Goal: Navigation & Orientation: Understand site structure

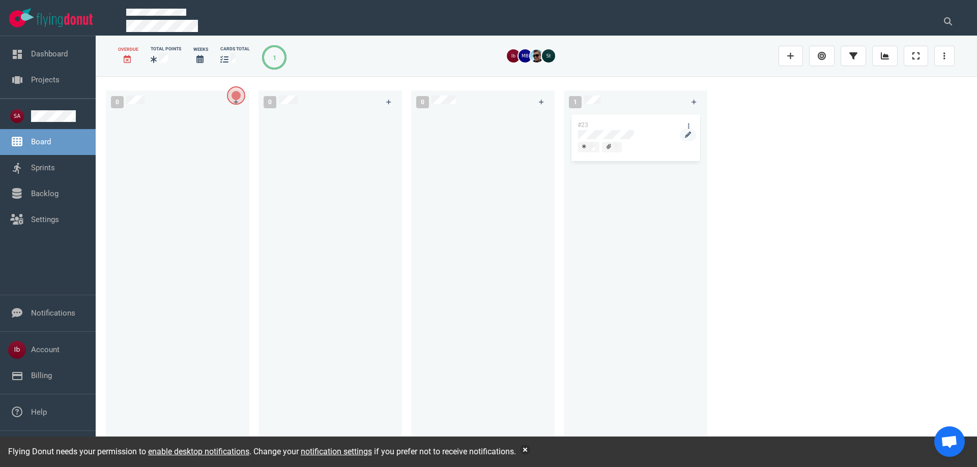
click at [648, 139] on div at bounding box center [635, 134] width 115 height 9
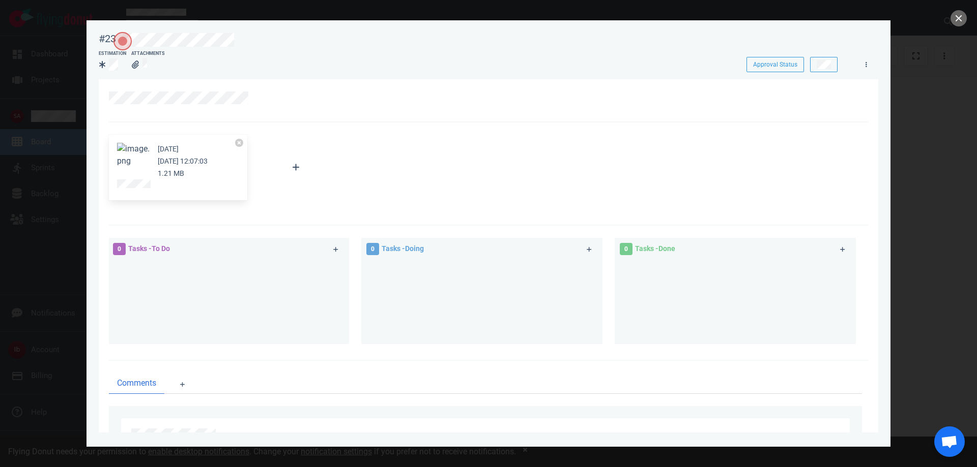
click at [141, 160] on button "Zoom image" at bounding box center [133, 155] width 33 height 24
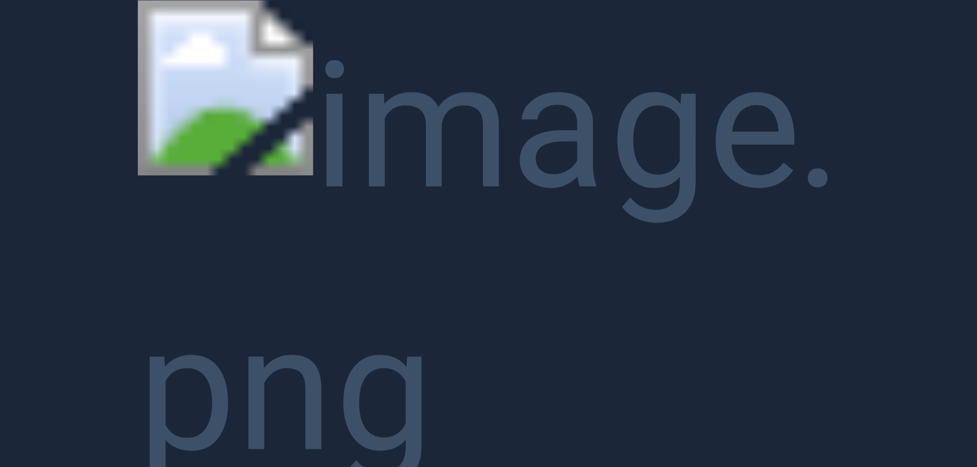
click at [105, 155] on button "Unzoom image" at bounding box center [488, 233] width 977 height 467
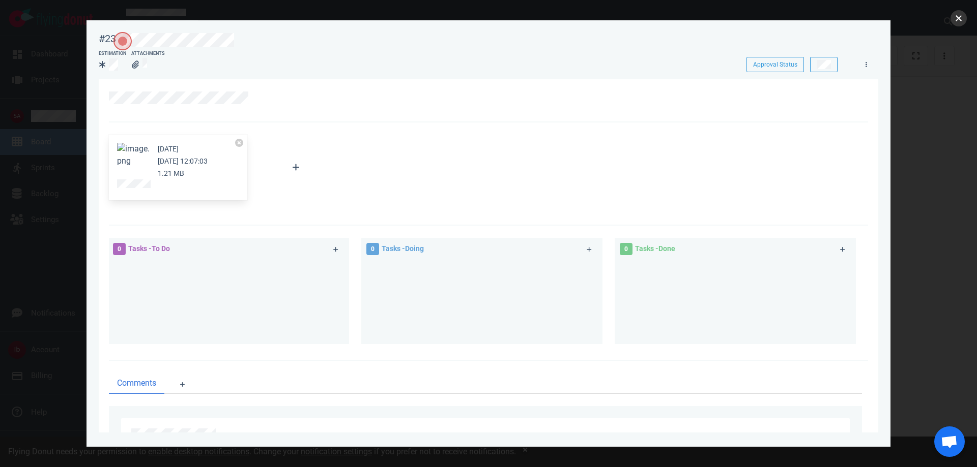
click at [951, 16] on button "close" at bounding box center [958, 18] width 16 height 16
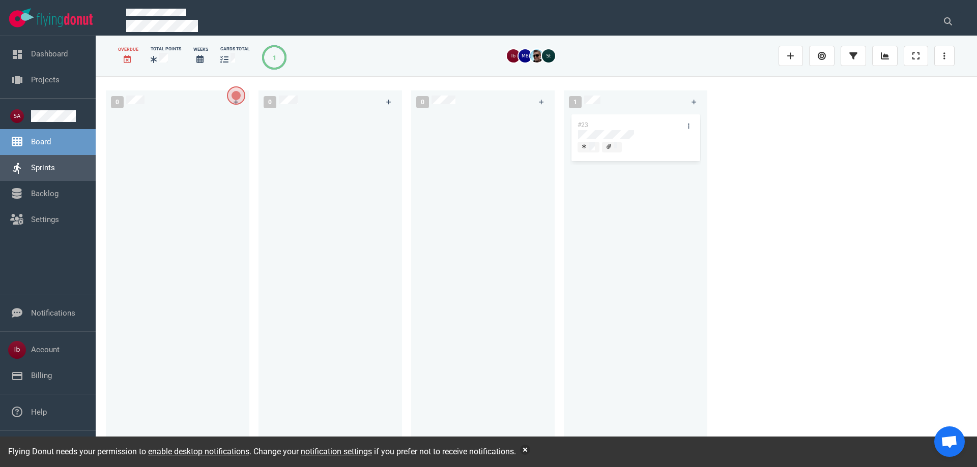
click at [41, 172] on link "Sprints" at bounding box center [43, 167] width 24 height 9
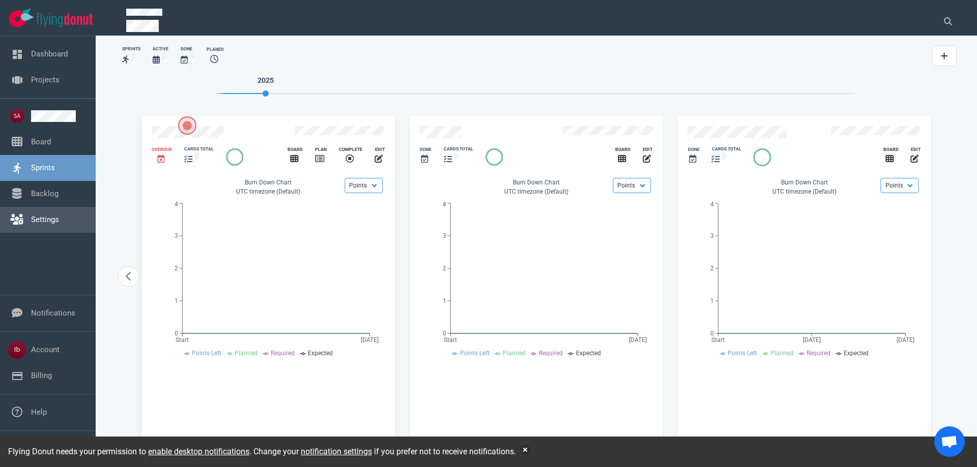
click at [36, 224] on link "Settings" at bounding box center [45, 219] width 28 height 9
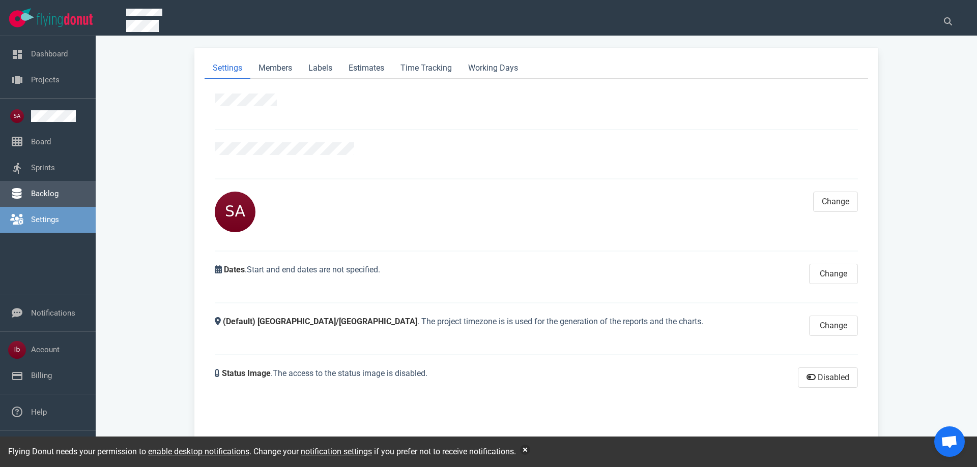
click at [43, 190] on link "Backlog" at bounding box center [44, 193] width 27 height 9
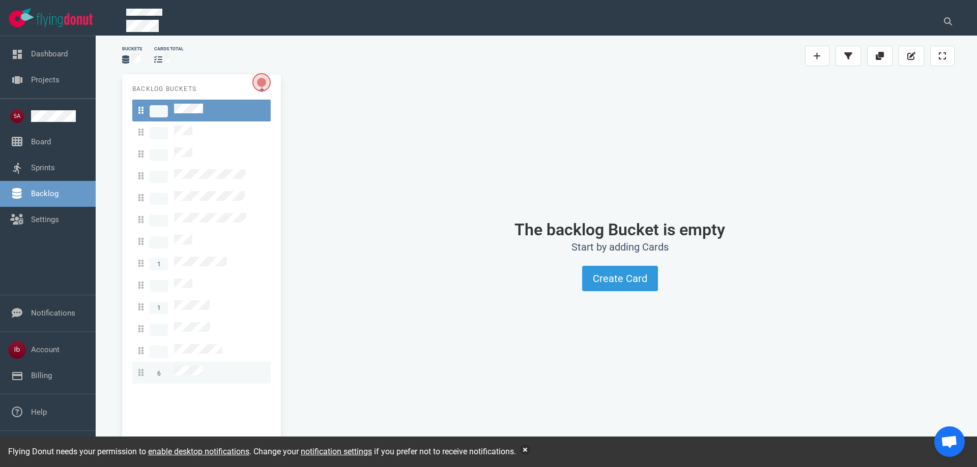
click at [189, 362] on link "6" at bounding box center [201, 373] width 138 height 22
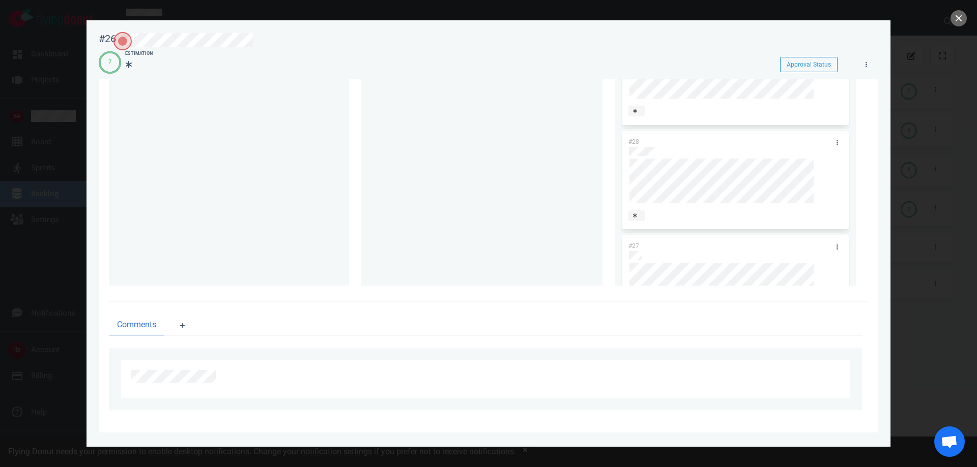
scroll to position [509, 0]
click at [955, 18] on button "close" at bounding box center [958, 18] width 16 height 16
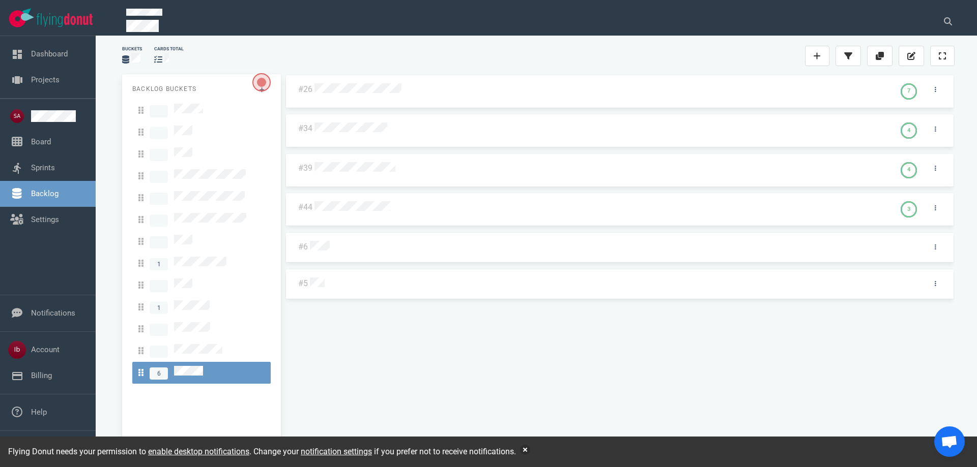
click at [361, 139] on div at bounding box center [602, 128] width 580 height 24
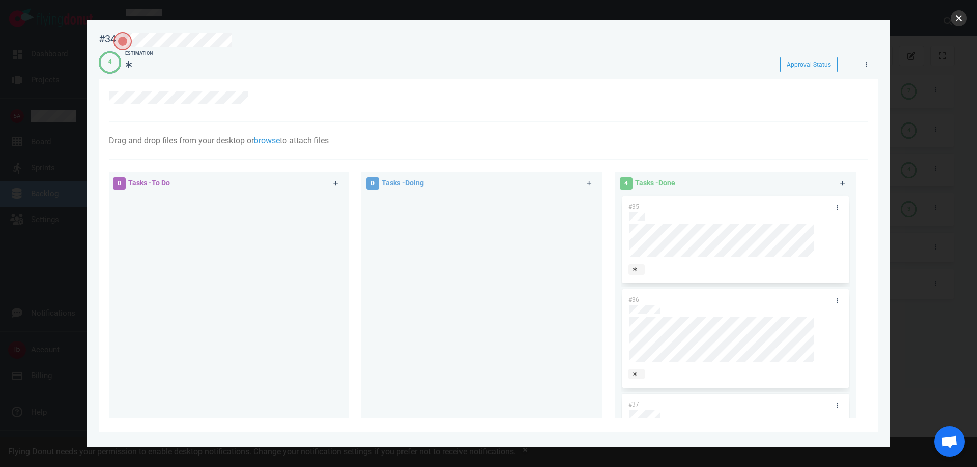
click at [957, 20] on button "close" at bounding box center [958, 18] width 16 height 16
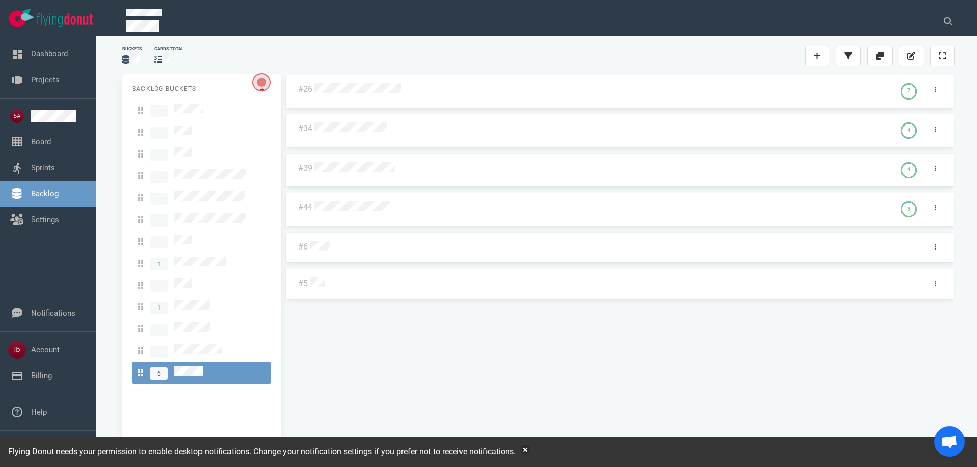
click at [810, 169] on div "#26 7 #34 4 #39 4 #44 3 #6 #5" at bounding box center [619, 260] width 669 height 372
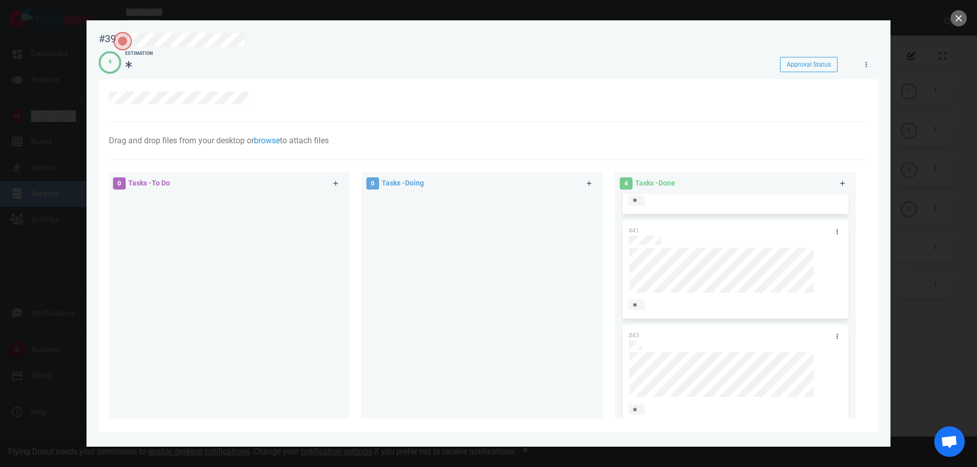
scroll to position [183, 0]
click at [953, 22] on button "close" at bounding box center [958, 18] width 16 height 16
click at [951, 23] on button "close" at bounding box center [958, 18] width 16 height 16
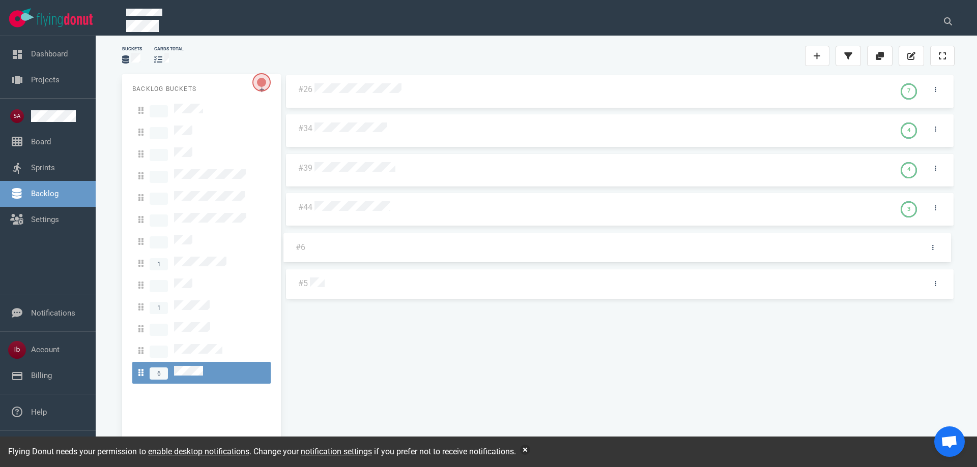
click at [321, 245] on div "#26 7 #34 4 #39 4 #44 3 #6 #5 #6" at bounding box center [619, 260] width 669 height 372
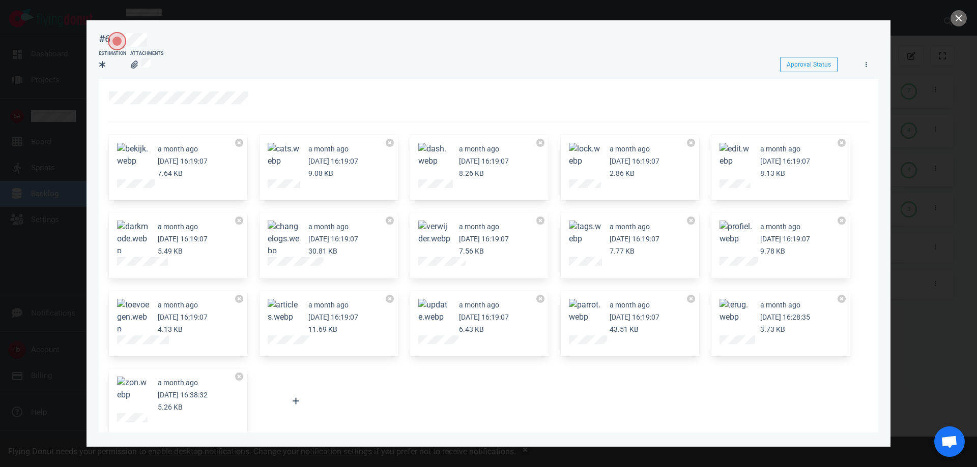
click at [948, 20] on div at bounding box center [488, 233] width 977 height 467
click at [955, 21] on button "close" at bounding box center [958, 18] width 16 height 16
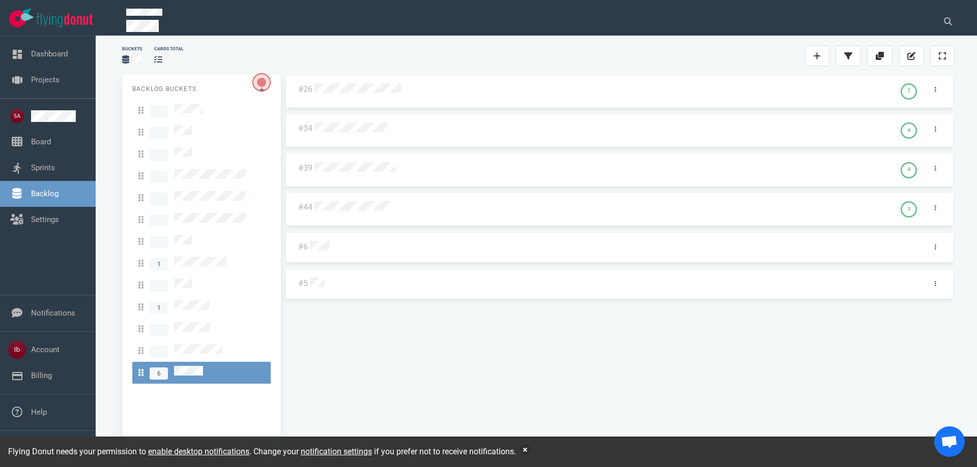
click at [314, 276] on div "#26 7 #34 4 #39 4 #44 3 #6 #5" at bounding box center [619, 260] width 669 height 372
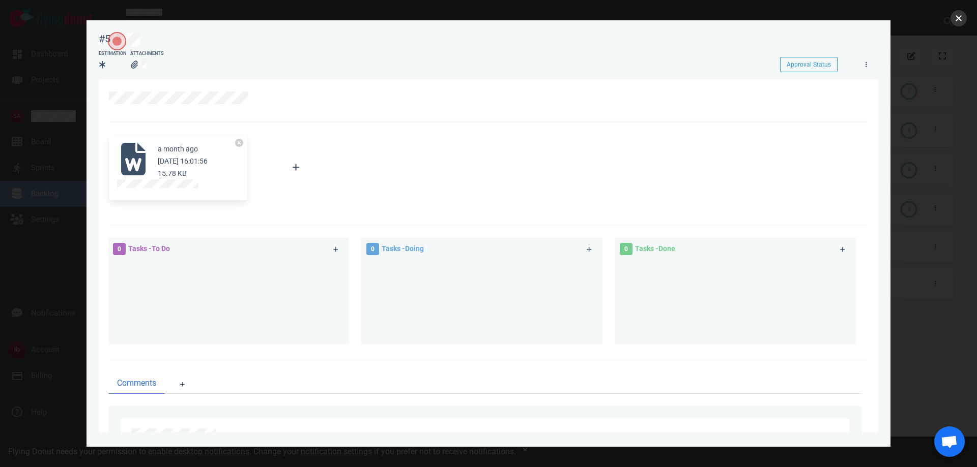
click at [958, 23] on button "close" at bounding box center [958, 18] width 16 height 16
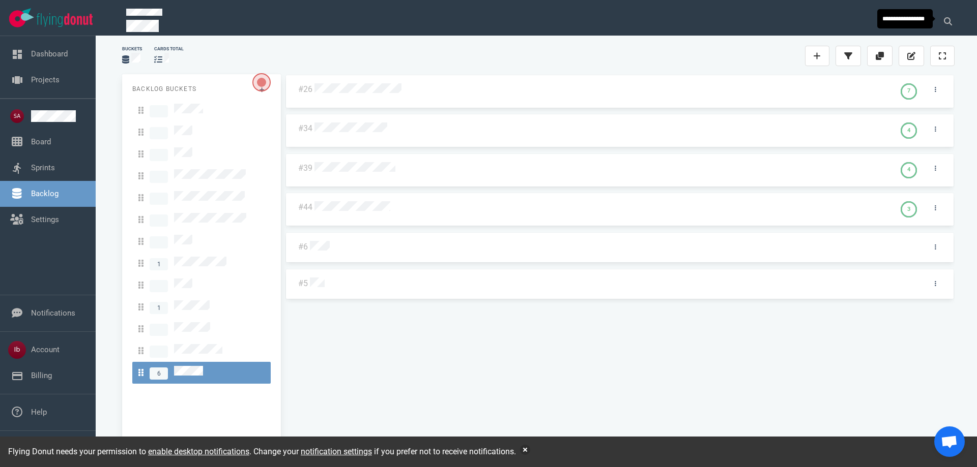
click at [360, 313] on div "#26 7 #34 4 #39 4 #44 3 #6 #5" at bounding box center [619, 260] width 669 height 372
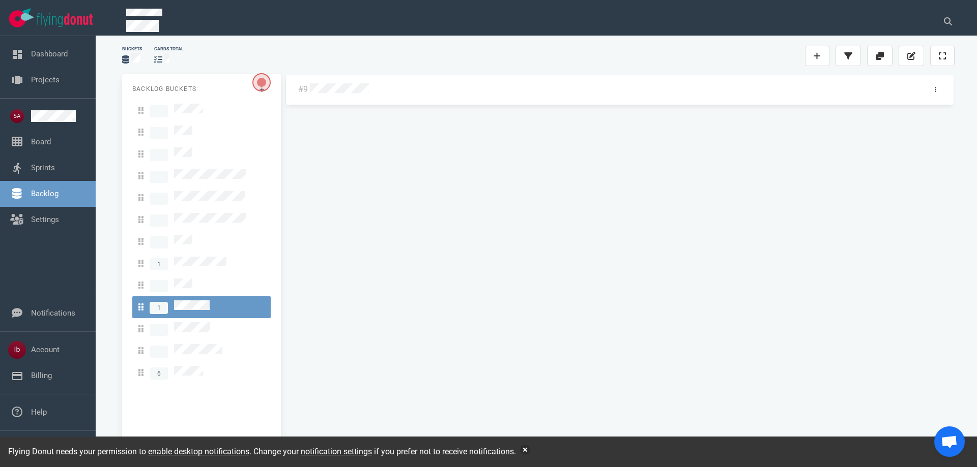
click at [340, 83] on div at bounding box center [612, 89] width 605 height 13
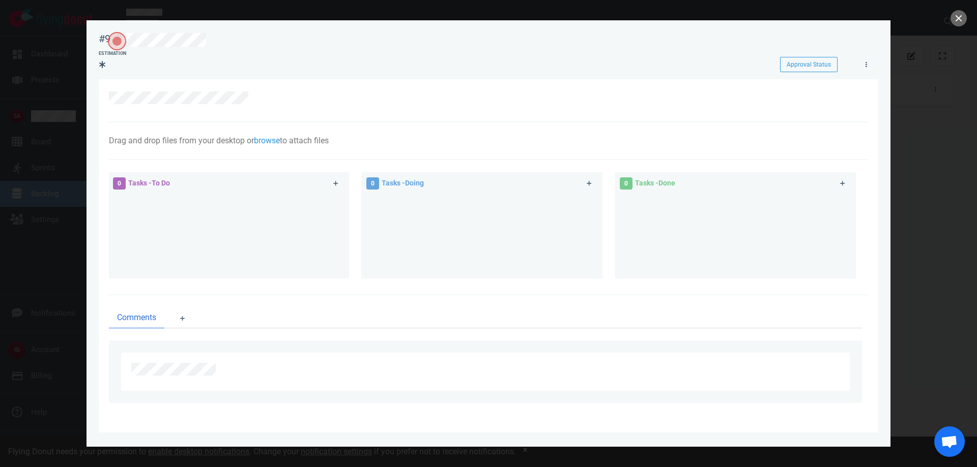
click at [967, 14] on div at bounding box center [488, 233] width 977 height 467
click at [964, 15] on button "close" at bounding box center [958, 18] width 16 height 16
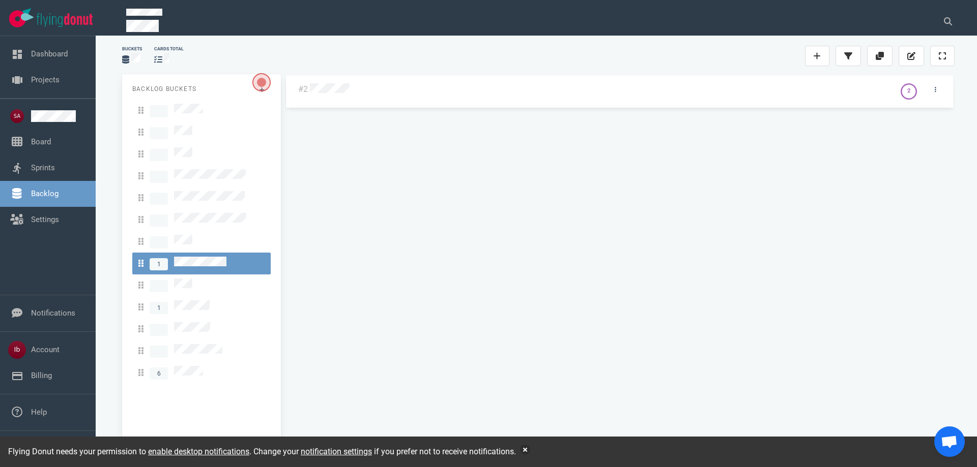
click at [334, 97] on div at bounding box center [600, 89] width 585 height 24
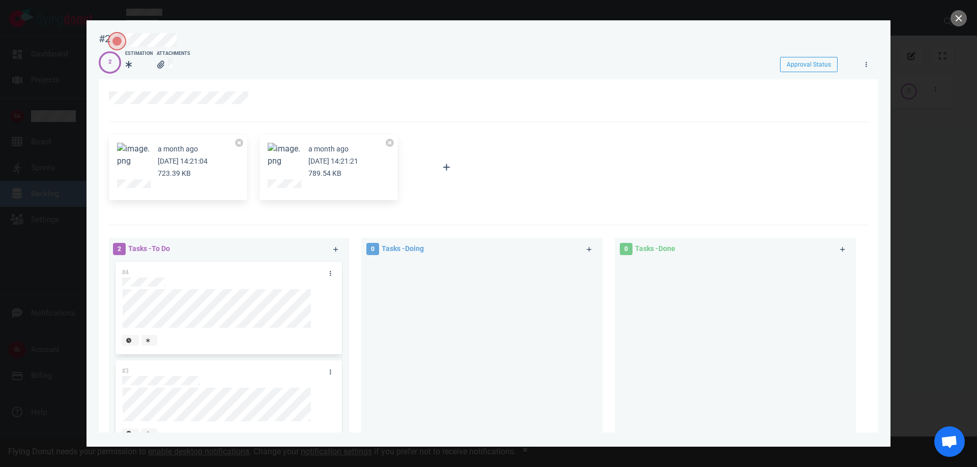
click at [273, 151] on button "Zoom image" at bounding box center [284, 155] width 33 height 24
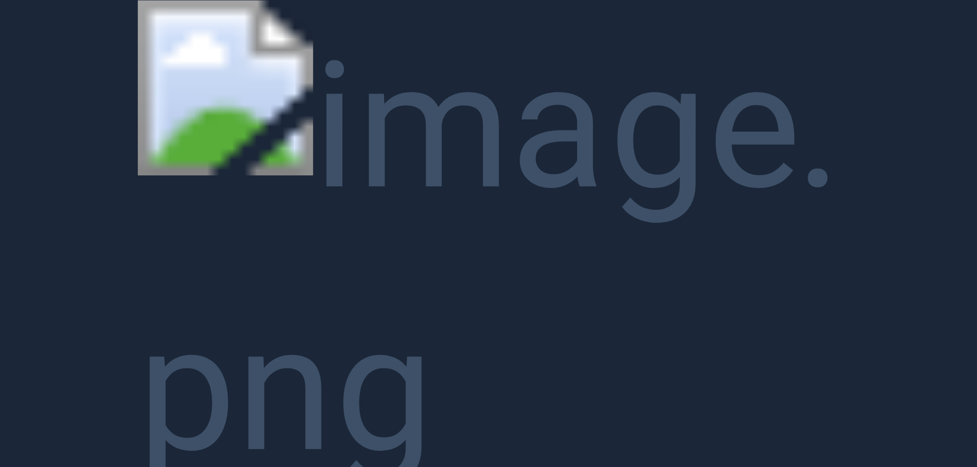
click at [135, 87] on button "Unzoom image" at bounding box center [488, 233] width 977 height 467
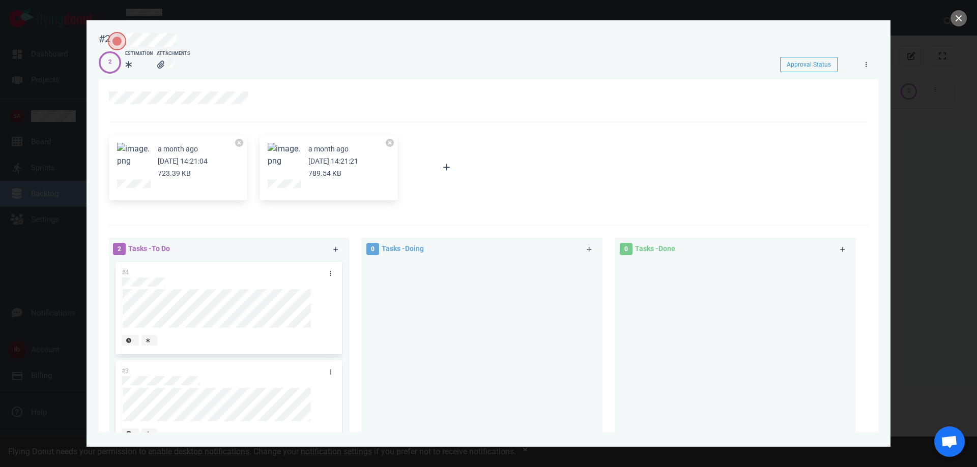
click at [71, 96] on div at bounding box center [488, 233] width 977 height 467
click at [958, 17] on button "close" at bounding box center [958, 18] width 16 height 16
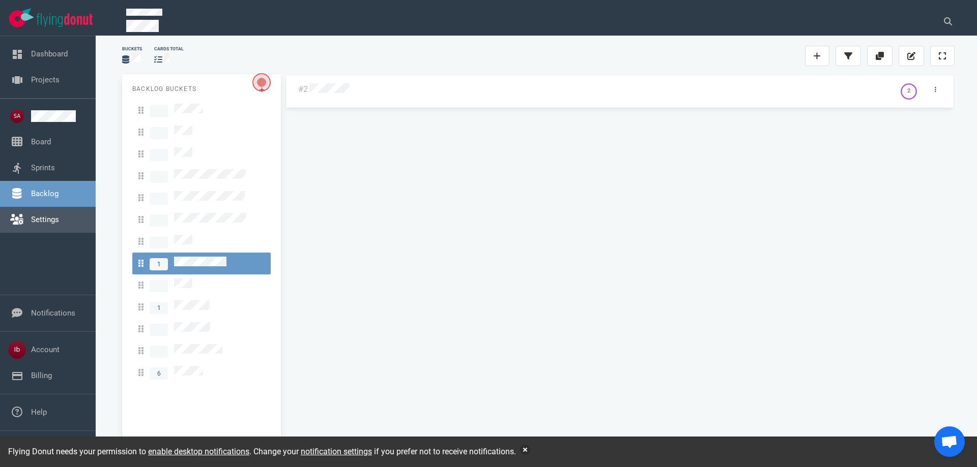
click at [53, 215] on link "Settings" at bounding box center [45, 219] width 28 height 9
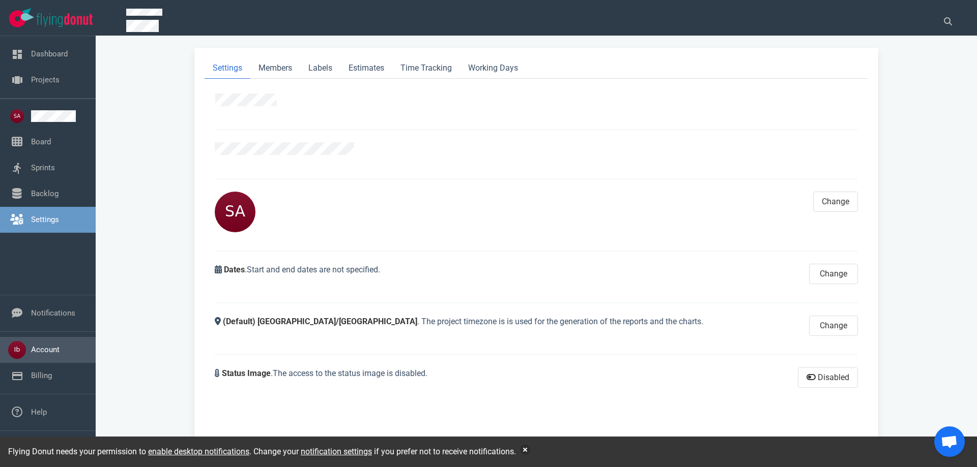
click at [47, 350] on link "Account" at bounding box center [45, 349] width 28 height 9
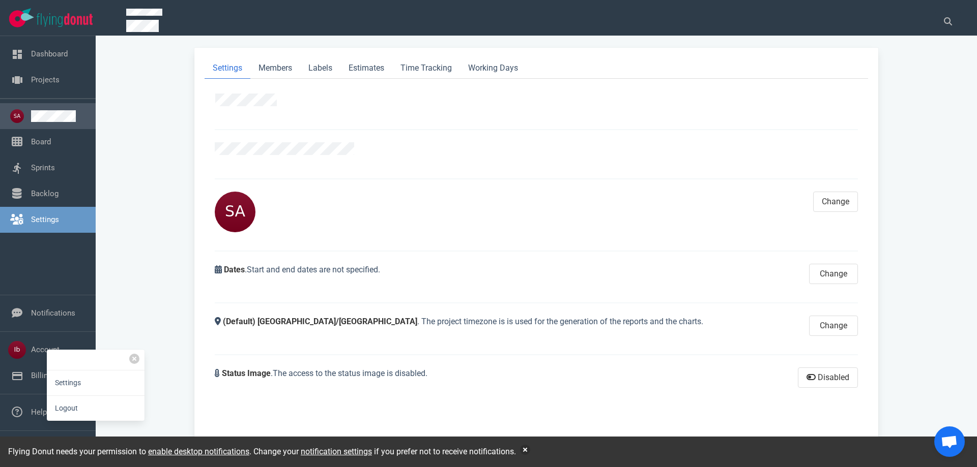
click at [41, 110] on link at bounding box center [59, 116] width 56 height 12
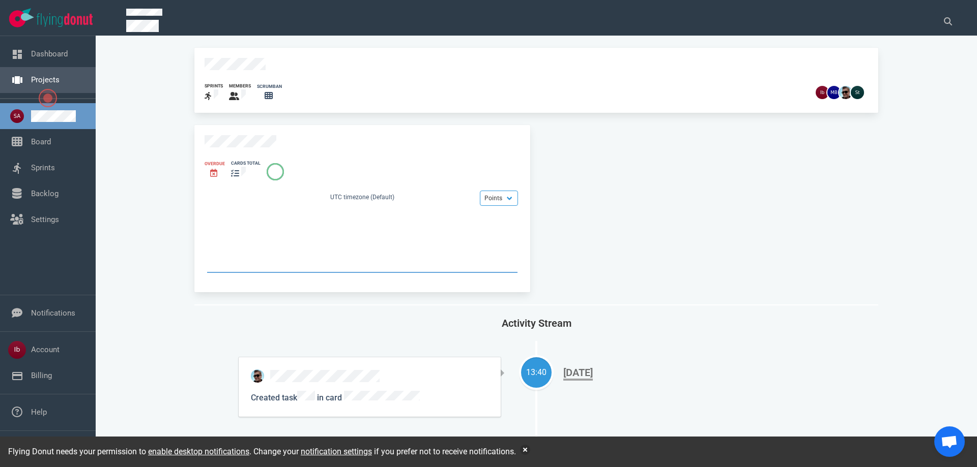
click at [46, 82] on link "Projects" at bounding box center [45, 79] width 28 height 9
click at [756, 83] on div "sprints members scrumban" at bounding box center [535, 93] width 663 height 20
